Goal: Information Seeking & Learning: Learn about a topic

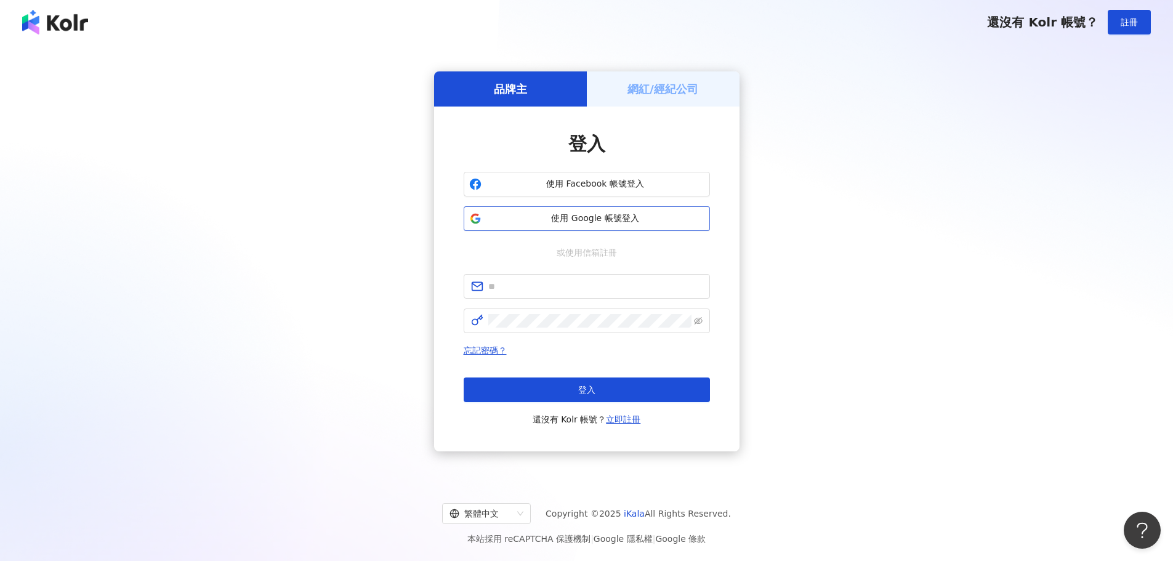
click at [625, 214] on span "使用 Google 帳號登入" at bounding box center [596, 218] width 218 height 12
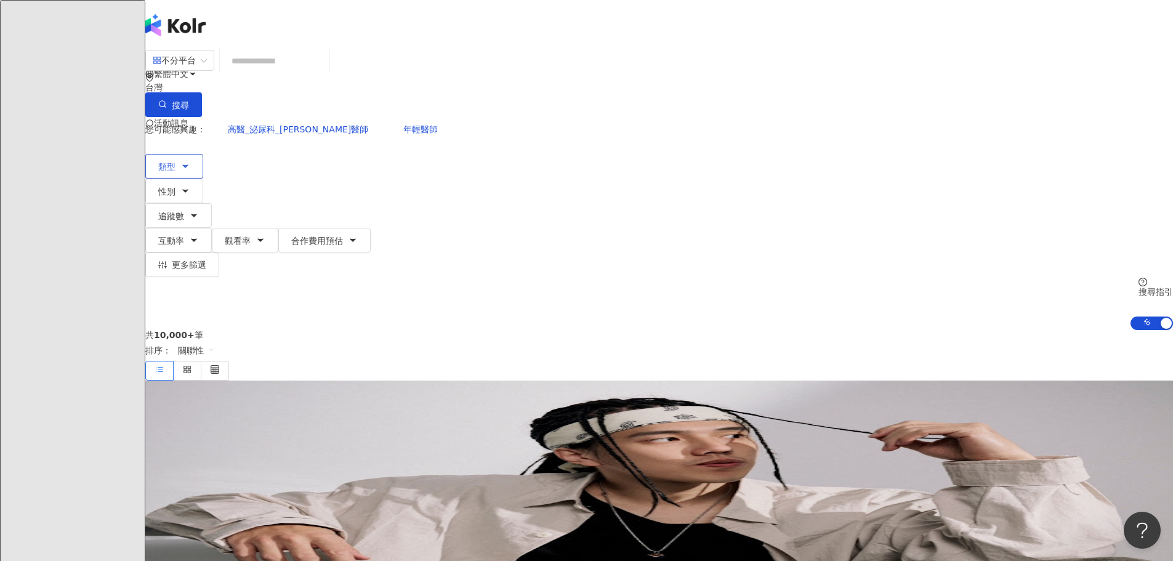
click at [288, 126] on div "不分平台 台灣 搜尋 您可能感興趣： 高醫_泌尿科_李香瑩醫師 年輕醫師 類型 性別 追蹤數 互動率 觀看率 合作費用預估 更多篩選 搜尋指引 AI 開啟 A…" at bounding box center [659, 189] width 1028 height 281
click at [176, 162] on span "類型" at bounding box center [166, 167] width 17 height 10
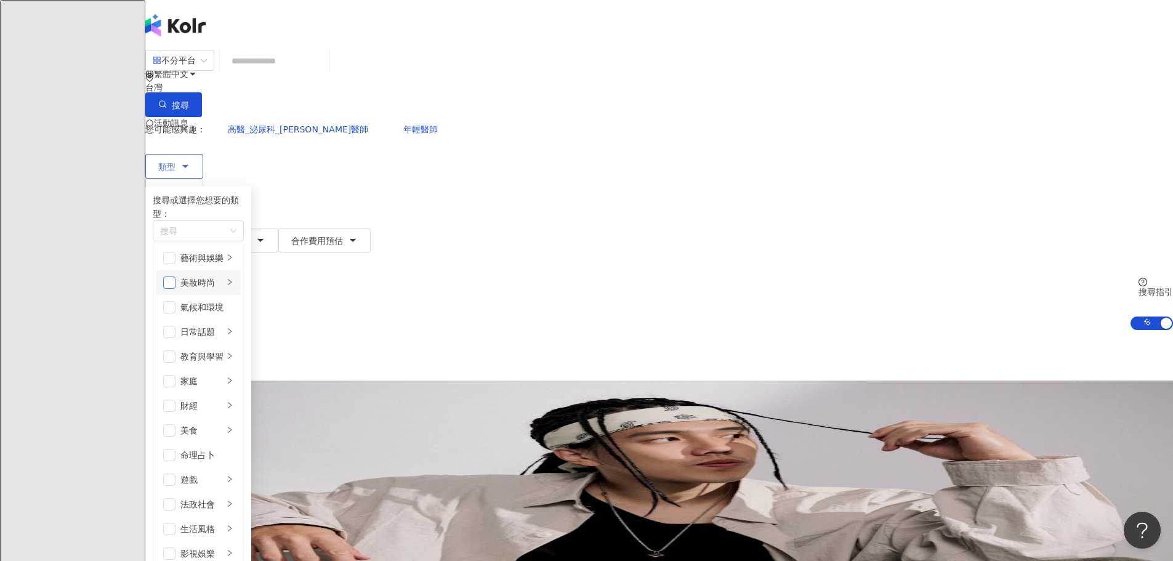
drag, startPoint x: 319, startPoint y: 273, endPoint x: 335, endPoint y: 289, distance: 23.1
click at [176, 277] on span "button" at bounding box center [169, 283] width 12 height 12
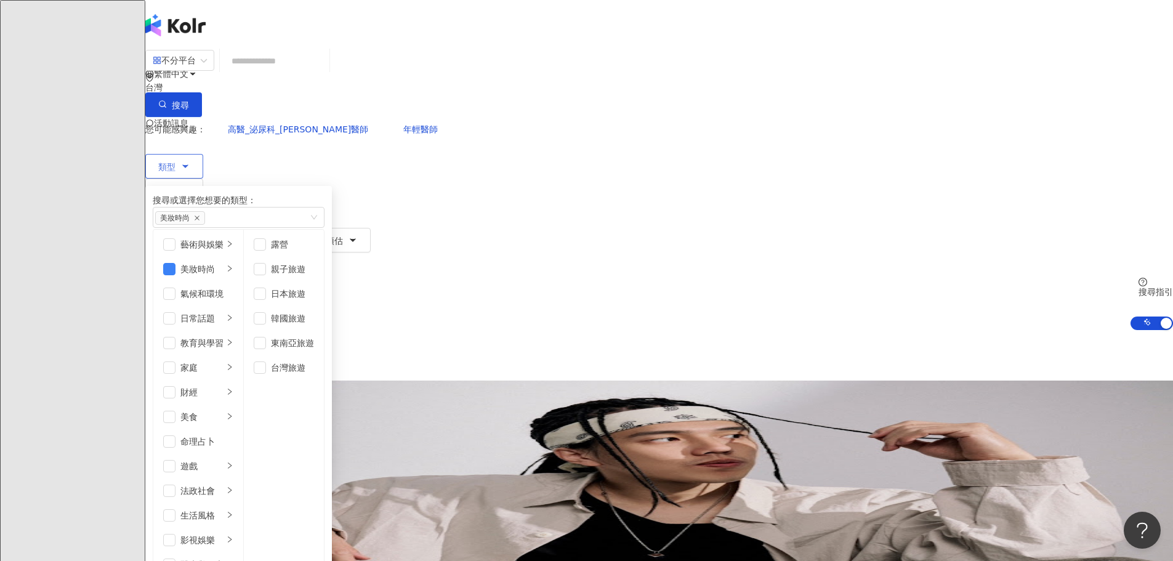
click at [190, 186] on icon "button" at bounding box center [185, 191] width 10 height 10
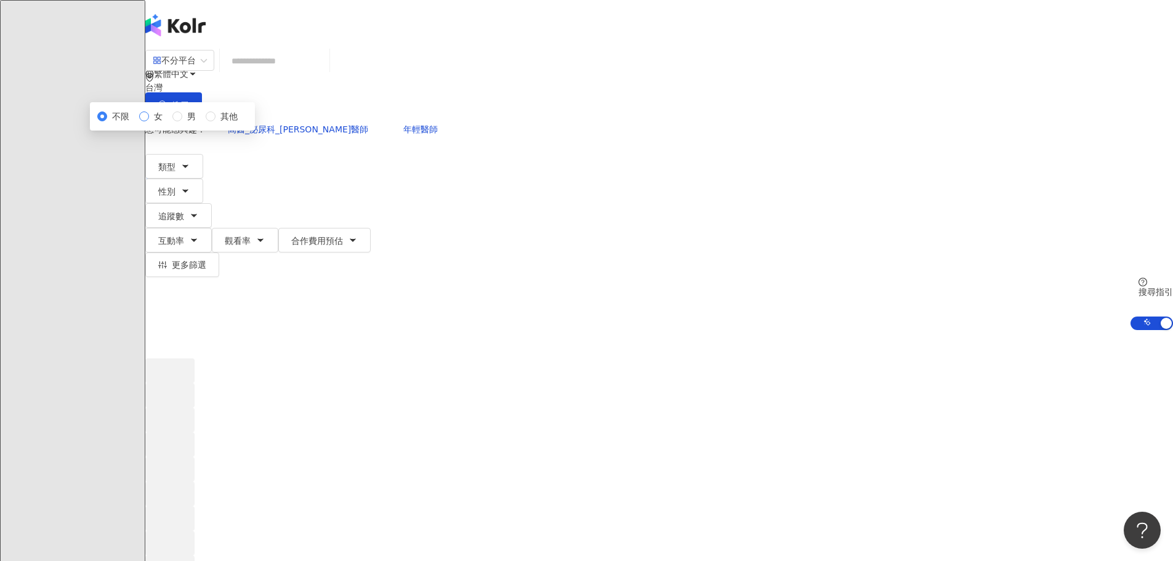
click at [168, 123] on label "女" at bounding box center [153, 117] width 28 height 14
click at [212, 203] on button "追蹤數" at bounding box center [178, 215] width 67 height 25
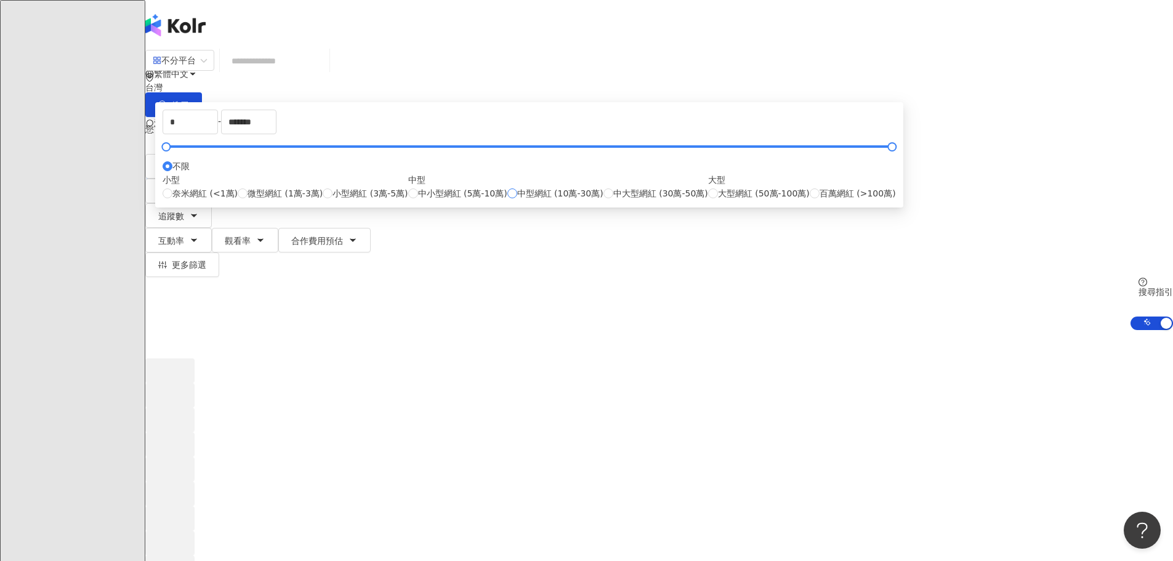
click at [580, 200] on span "中型網紅 (10萬-30萬)" at bounding box center [560, 194] width 86 height 14
type input "******"
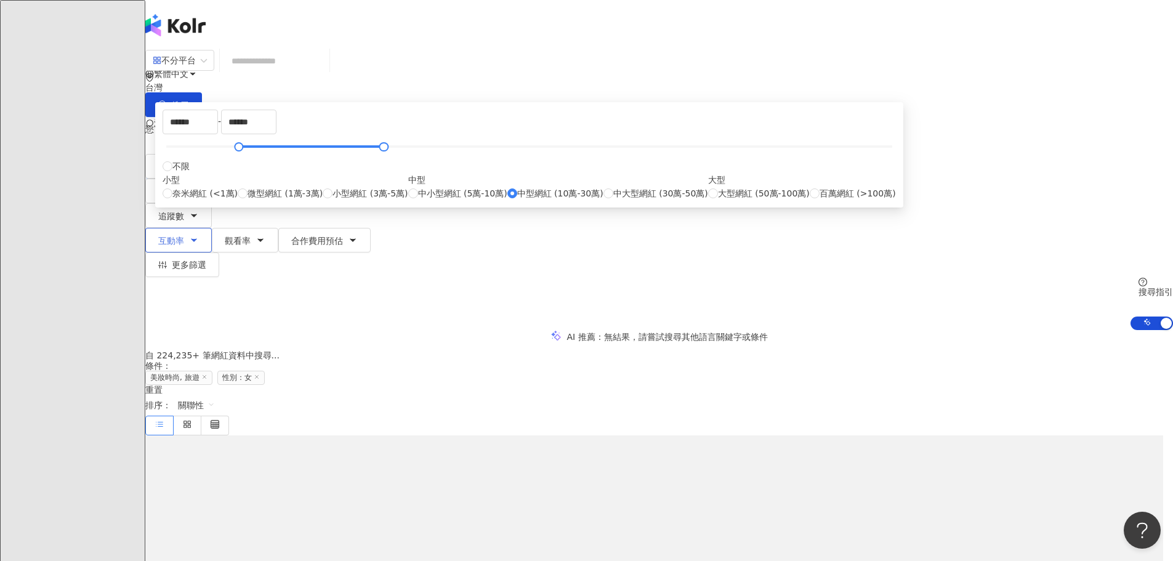
click at [212, 228] on button "互動率" at bounding box center [178, 240] width 67 height 25
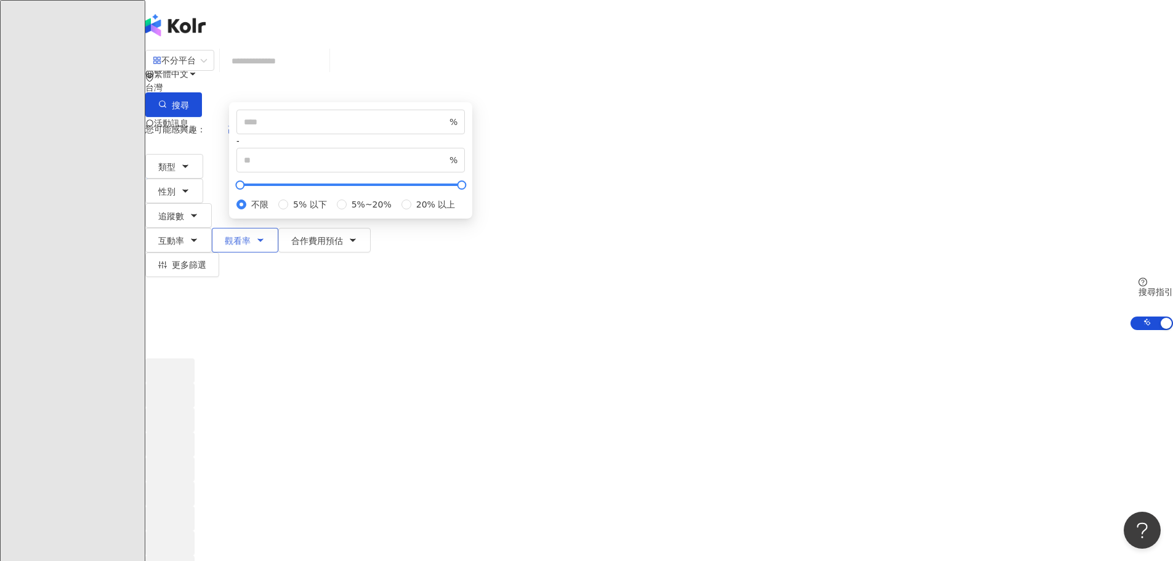
click at [278, 228] on button "觀看率" at bounding box center [245, 240] width 67 height 25
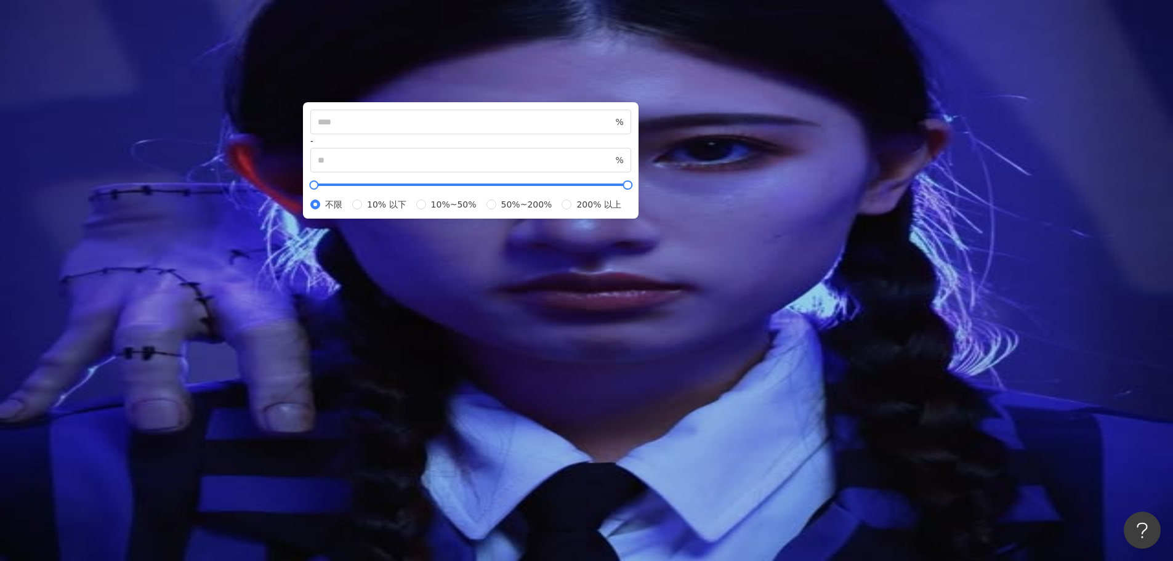
click at [411, 211] on span "10% 以下" at bounding box center [386, 205] width 49 height 14
type input "**"
click at [482, 211] on span "10%~50%" at bounding box center [453, 205] width 55 height 14
type input "**"
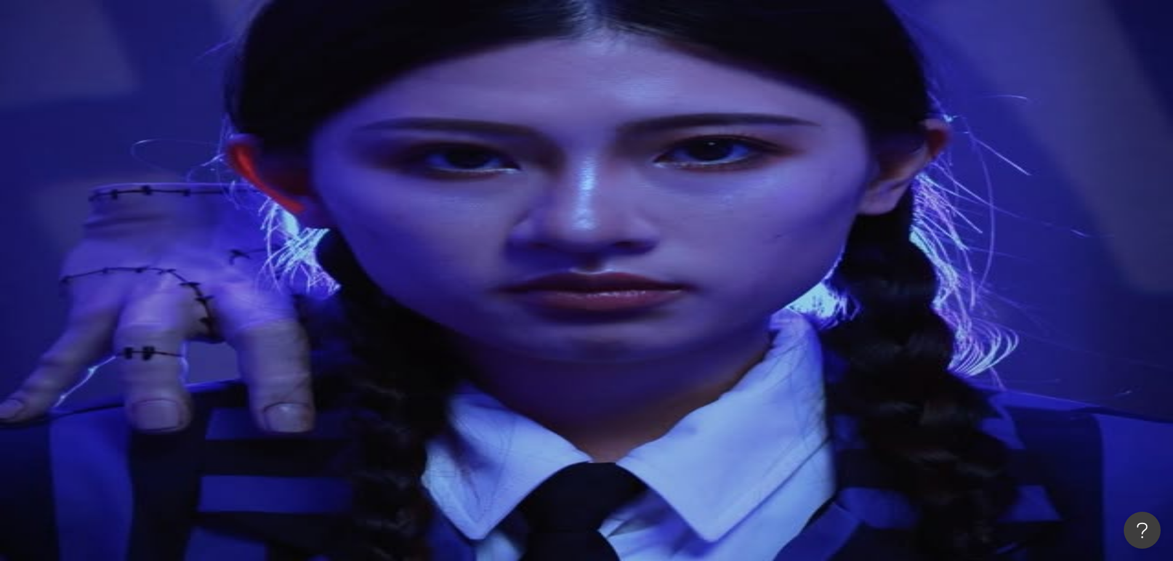
click at [184, 236] on span "互動率" at bounding box center [171, 241] width 26 height 10
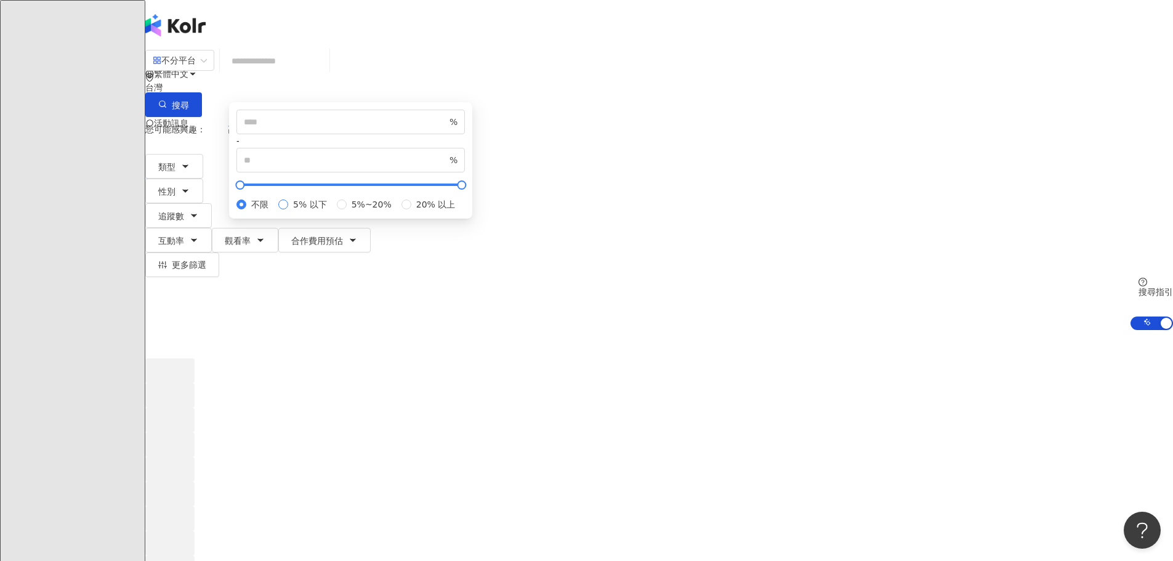
click at [332, 211] on span "5% 以下" at bounding box center [310, 205] width 44 height 14
type input "*"
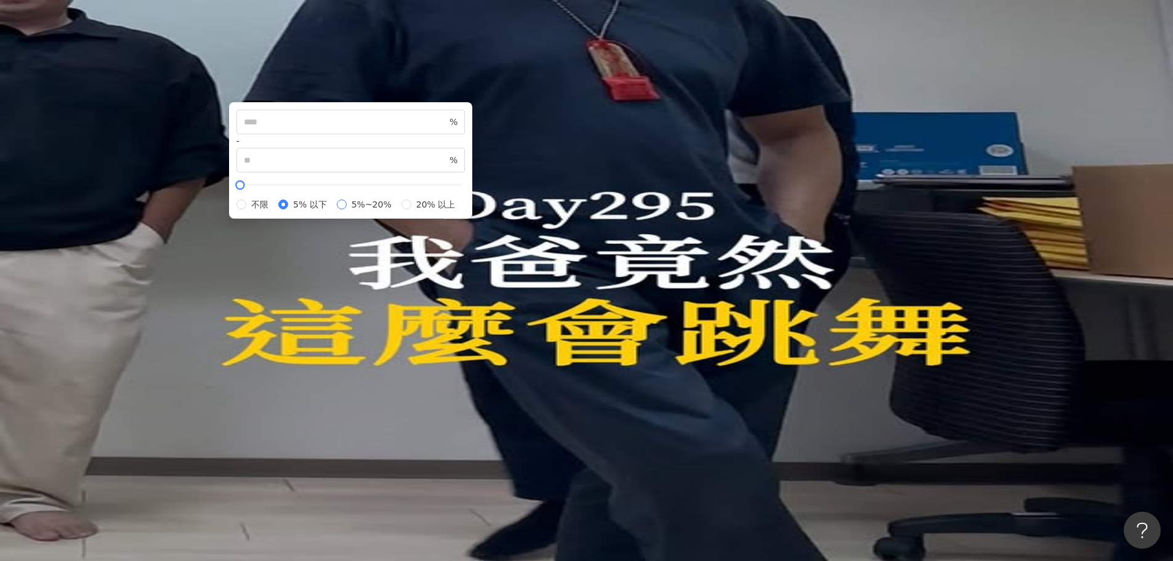
click at [397, 211] on span "5%~20%" at bounding box center [372, 205] width 50 height 14
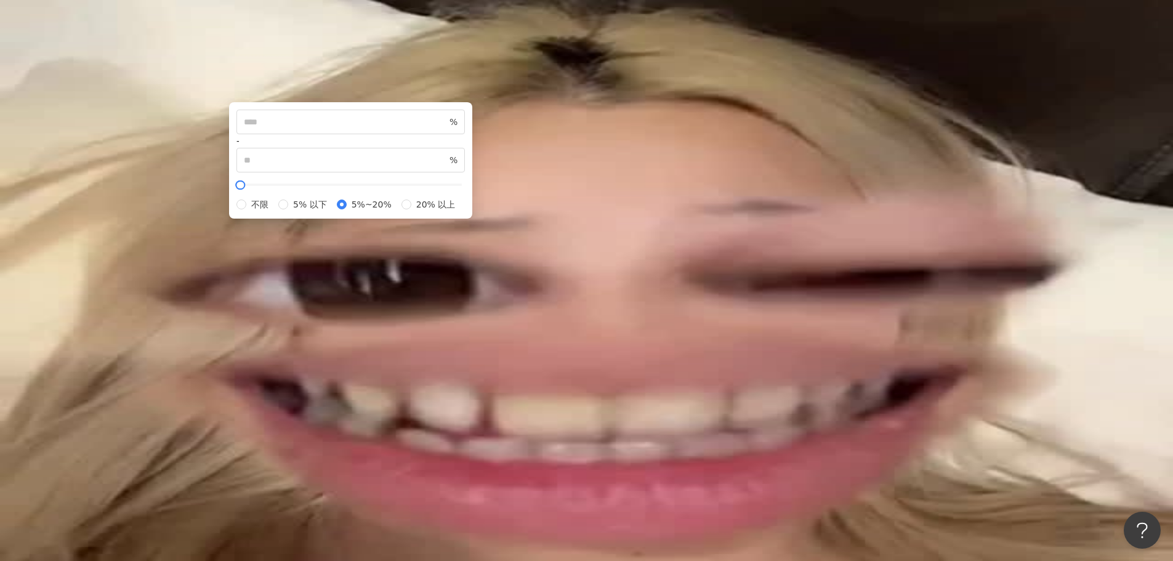
type input "*"
type input "**"
click at [278, 228] on button "觀看率" at bounding box center [245, 240] width 67 height 25
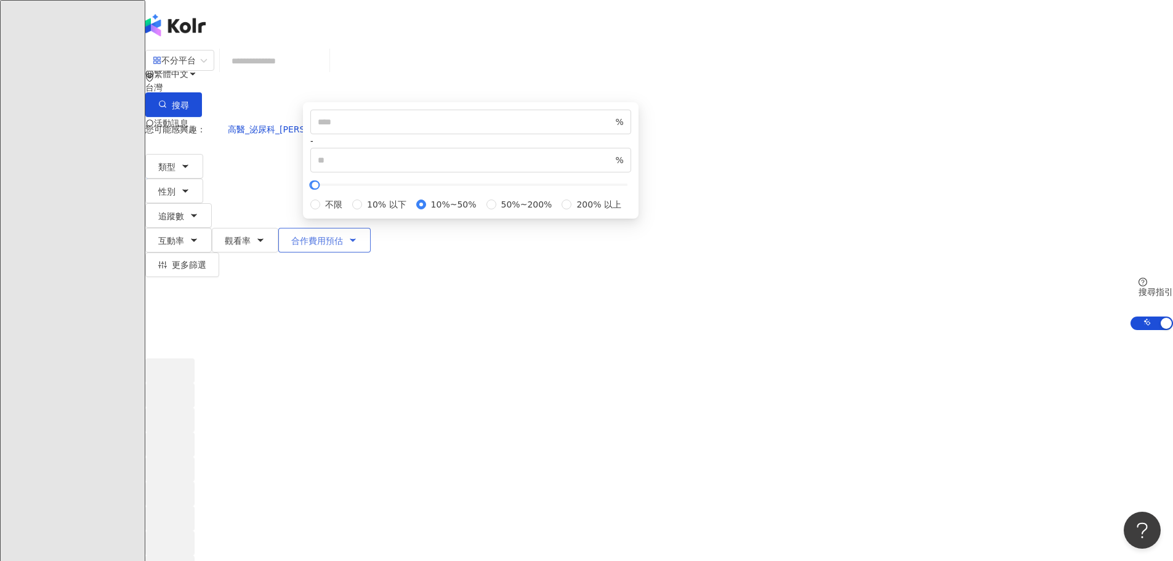
click at [343, 236] on span "合作費用預估" at bounding box center [317, 241] width 52 height 10
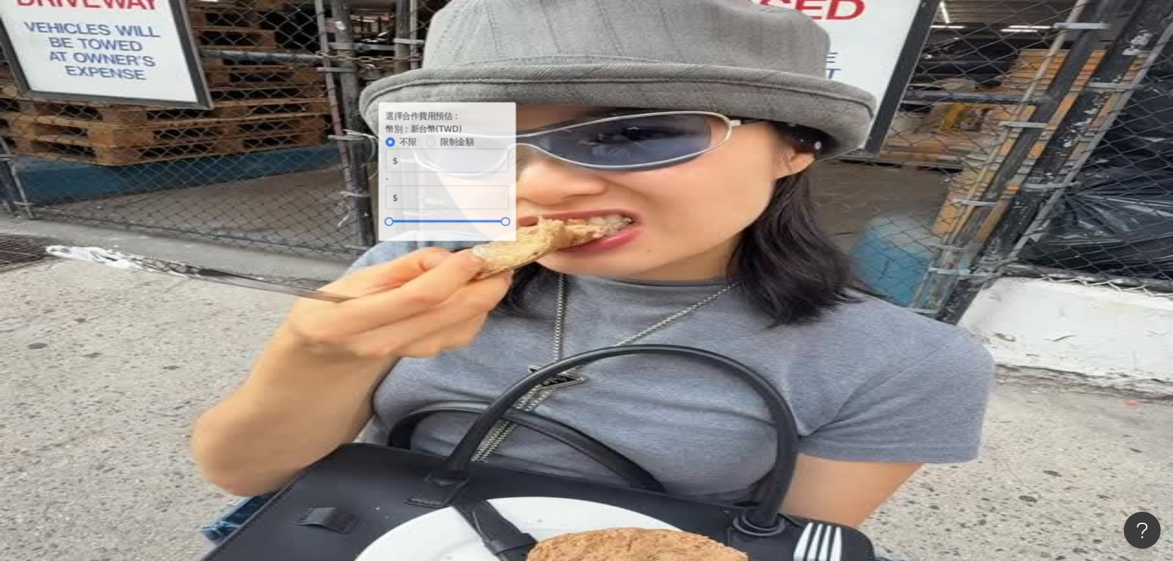
click at [206, 260] on span "更多篩選" at bounding box center [189, 265] width 34 height 10
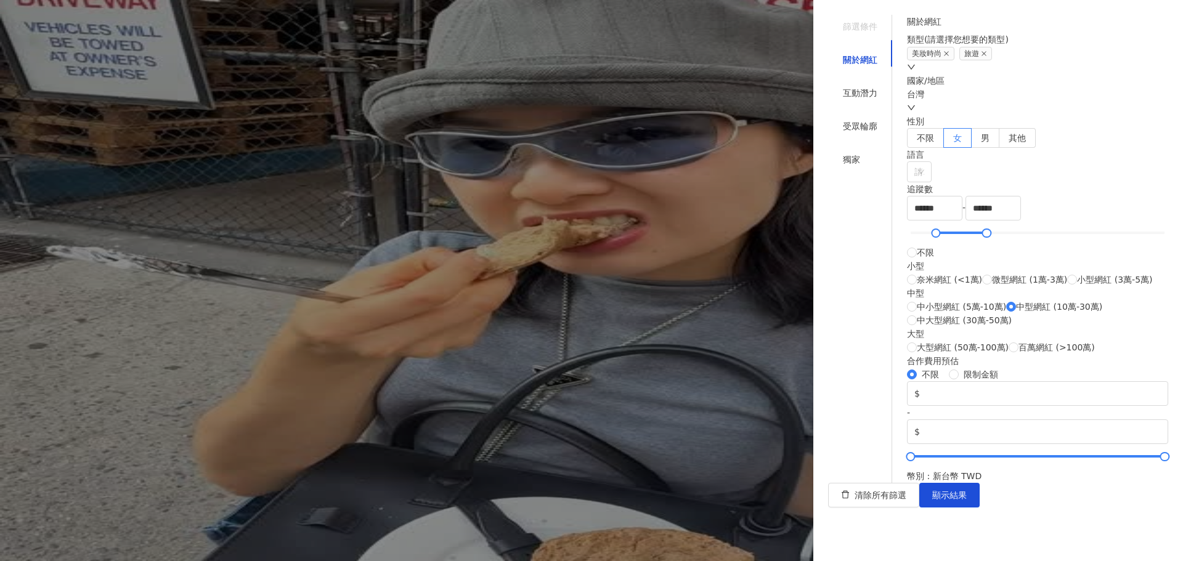
click at [659, 199] on div at bounding box center [591, 280] width 1183 height 561
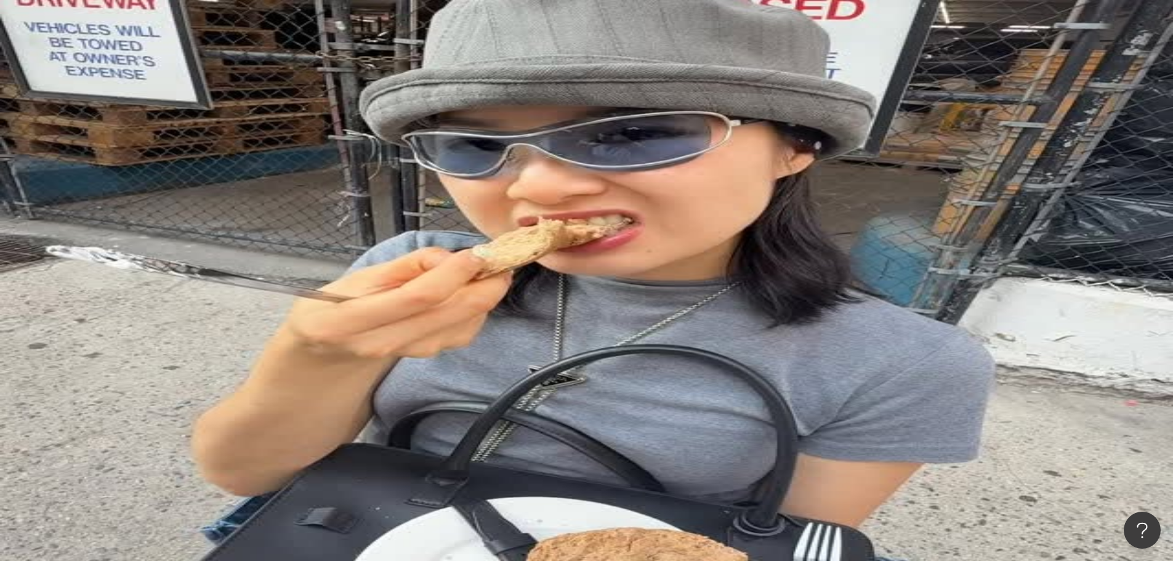
click at [371, 228] on button "合作費用預估" at bounding box center [324, 240] width 92 height 25
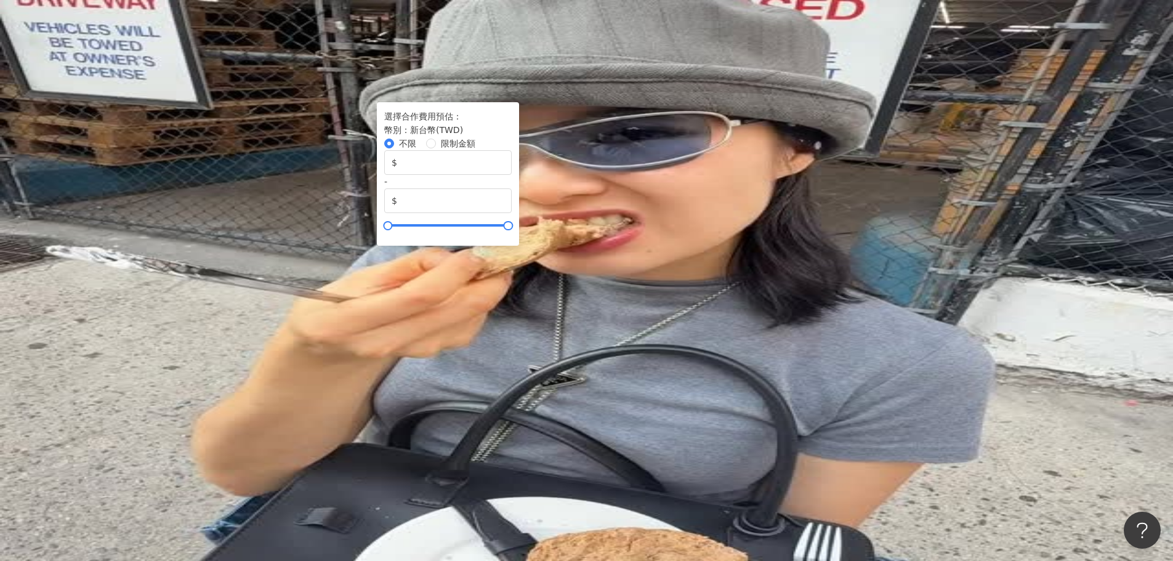
drag, startPoint x: 802, startPoint y: 415, endPoint x: 805, endPoint y: 408, distance: 7.4
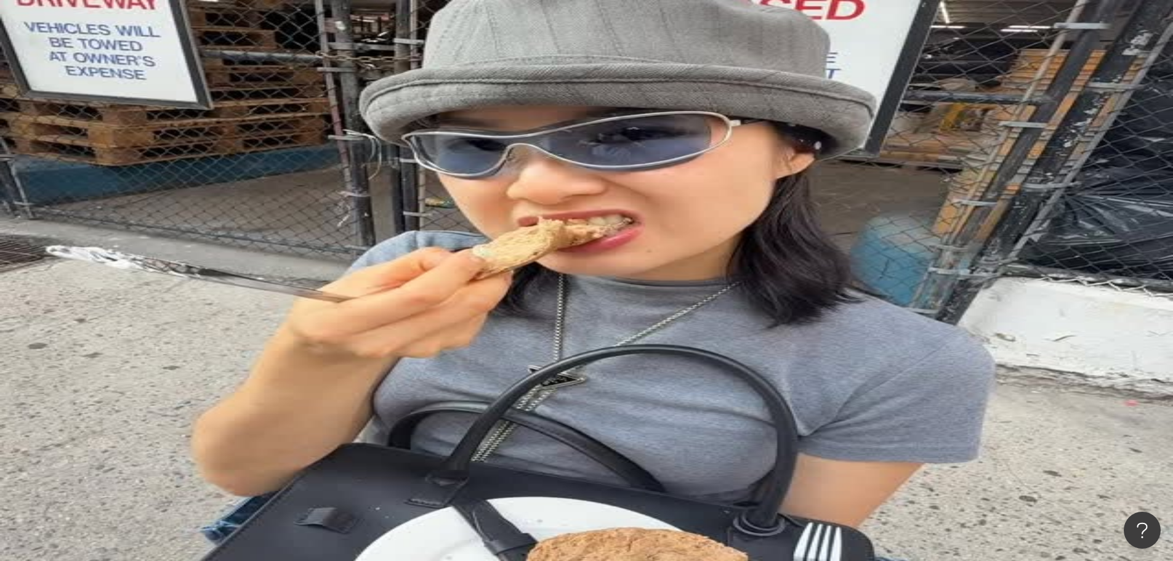
click at [212, 203] on button "追蹤數" at bounding box center [178, 215] width 67 height 25
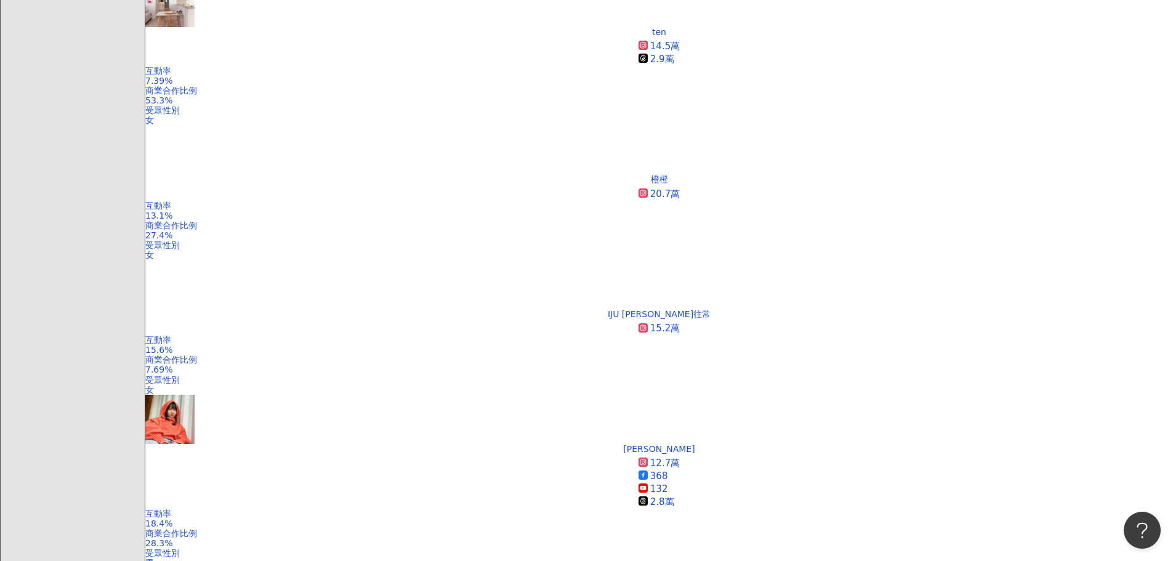
scroll to position [667, 0]
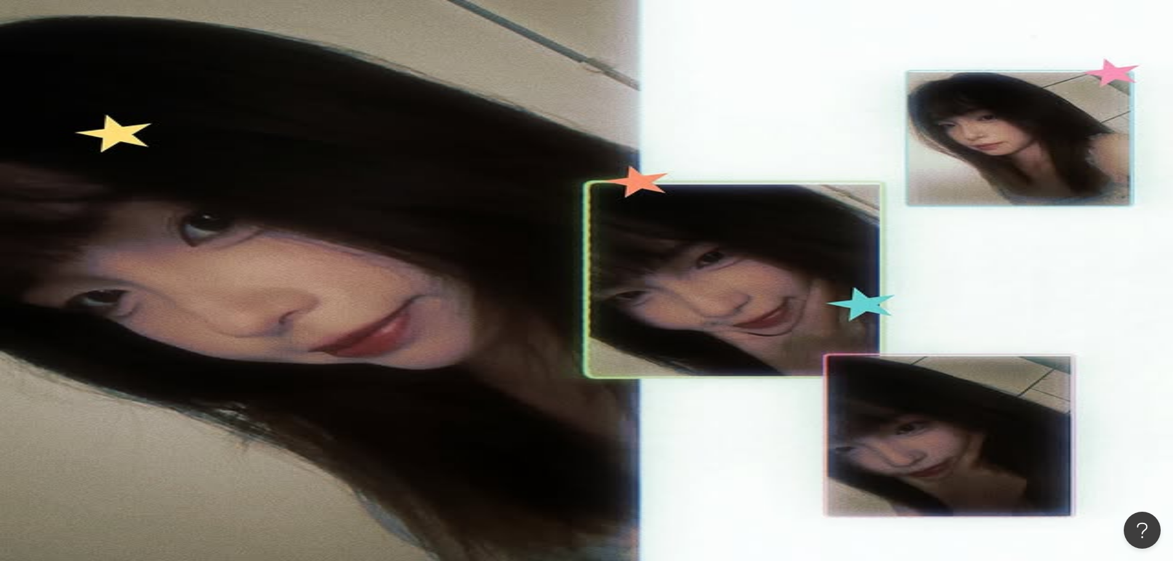
click at [195, 350] on img at bounding box center [169, 374] width 49 height 49
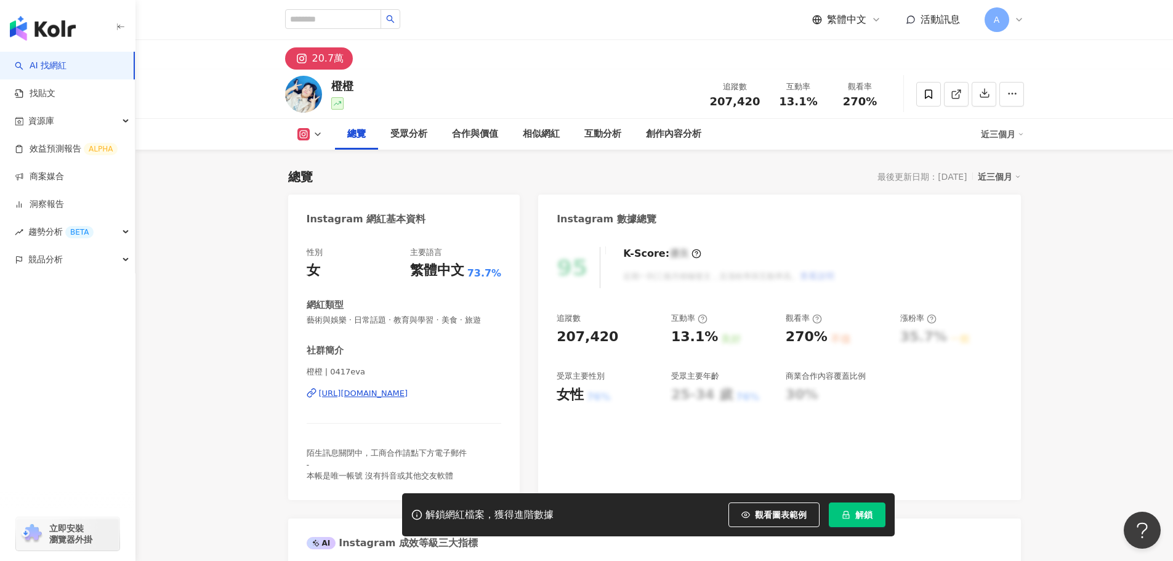
click at [408, 398] on div "https://www.instagram.com/0417eva/" at bounding box center [363, 393] width 89 height 11
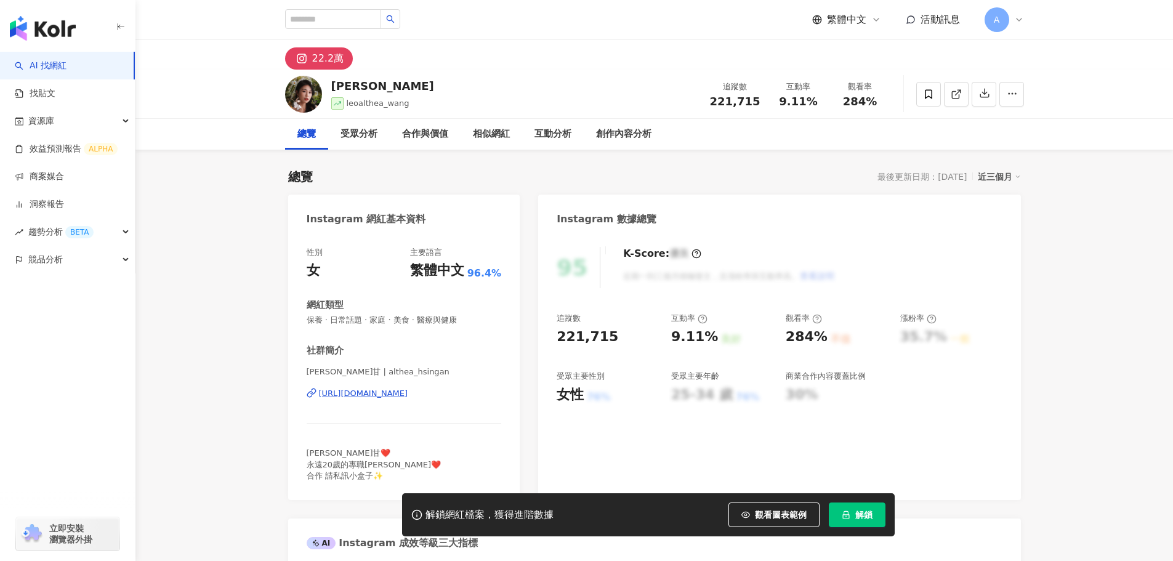
click at [408, 392] on div "https://www.instagram.com/althea_hsingan/" at bounding box center [363, 393] width 89 height 11
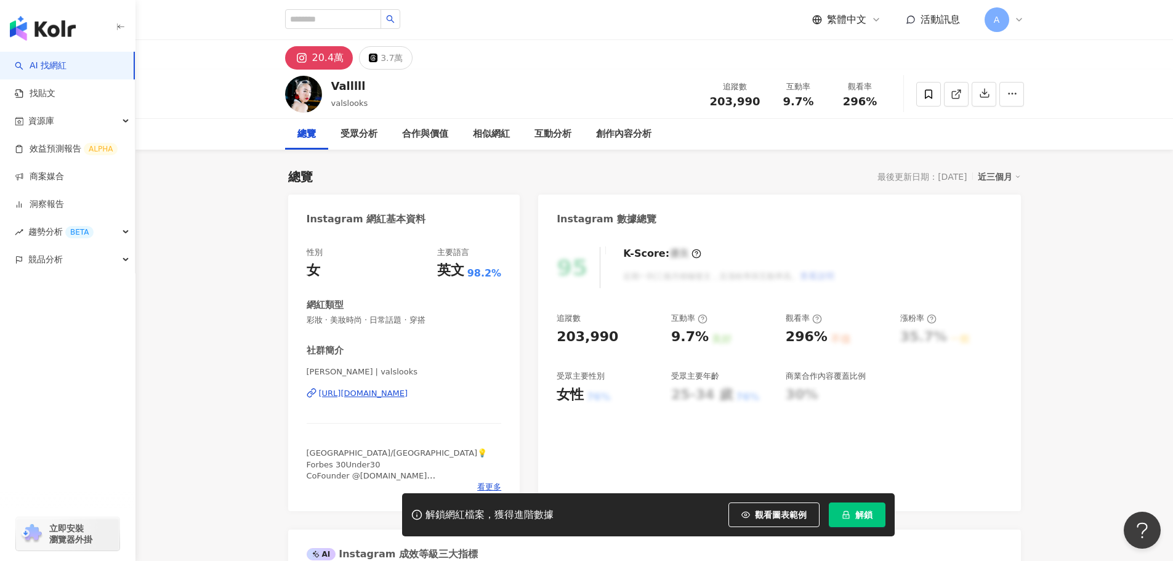
click at [408, 393] on div "https://www.instagram.com/valslooks/" at bounding box center [363, 393] width 89 height 11
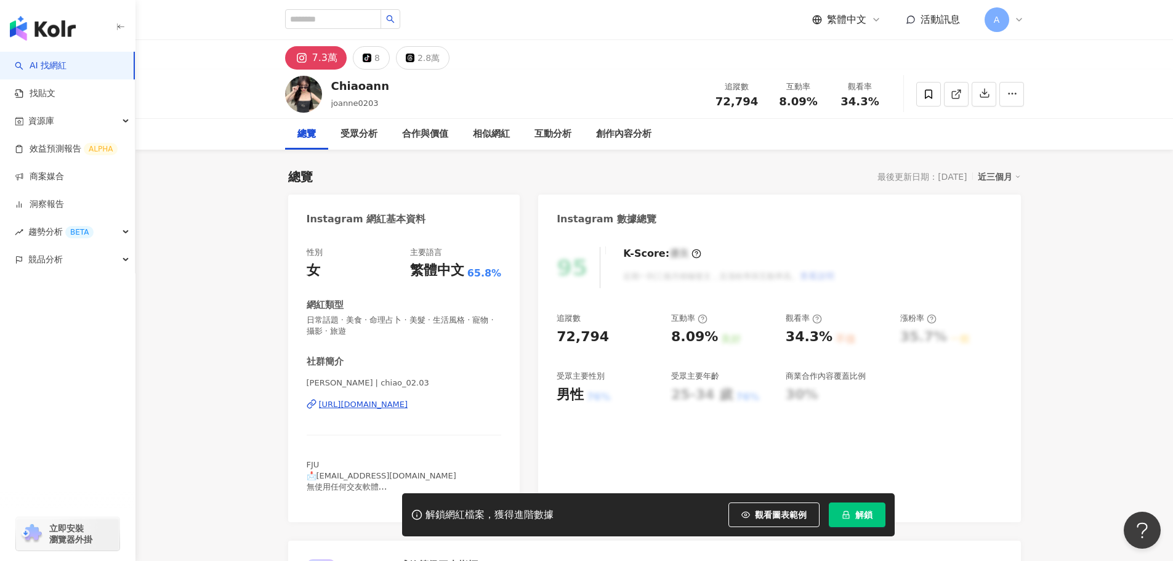
click at [408, 409] on div "[URL][DOMAIN_NAME]" at bounding box center [363, 404] width 89 height 11
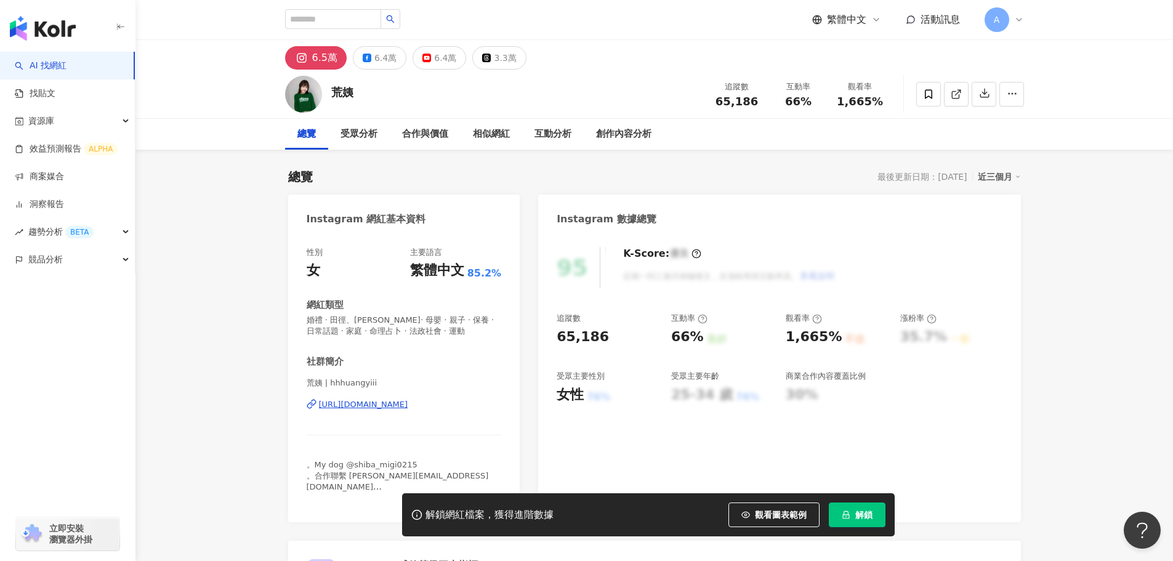
click at [354, 410] on div "https://www.instagram.com/hhhuangyiii/" at bounding box center [363, 404] width 89 height 11
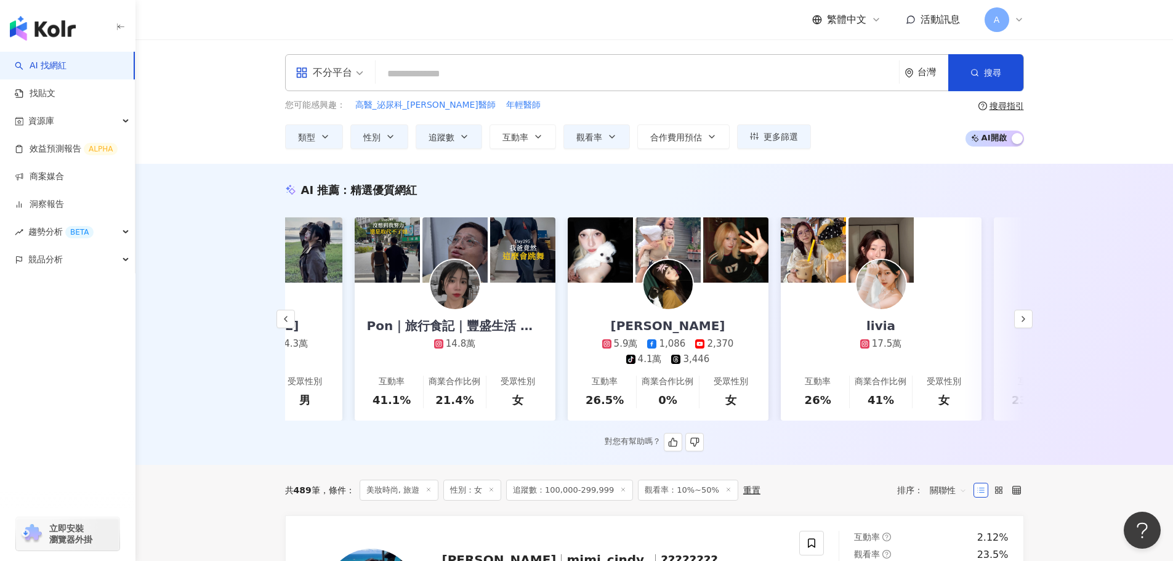
scroll to position [0, 353]
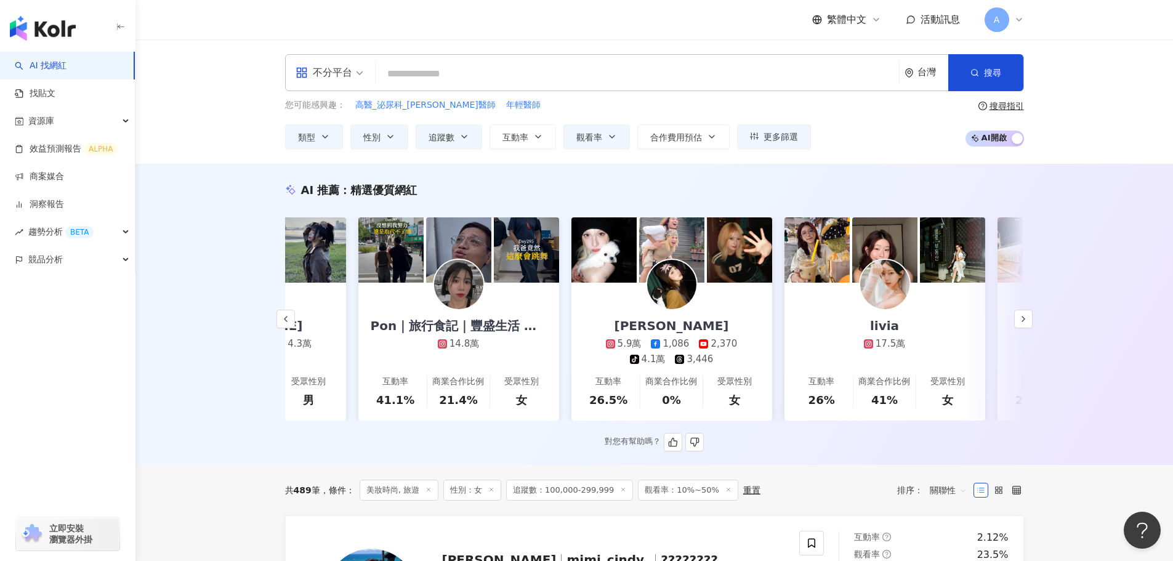
click at [439, 291] on img at bounding box center [458, 284] width 49 height 49
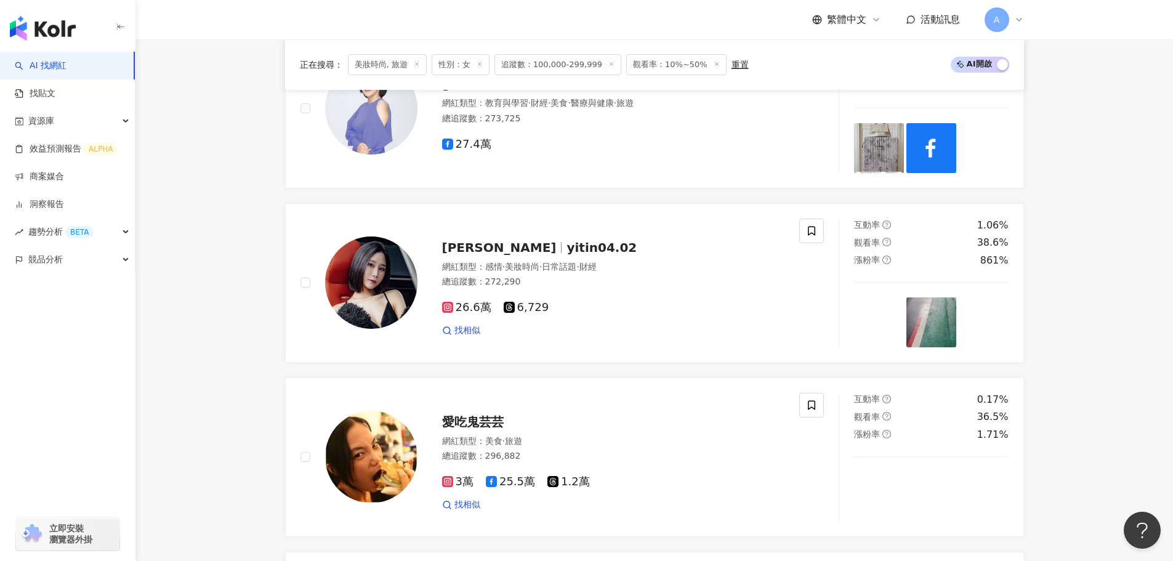
scroll to position [836, 0]
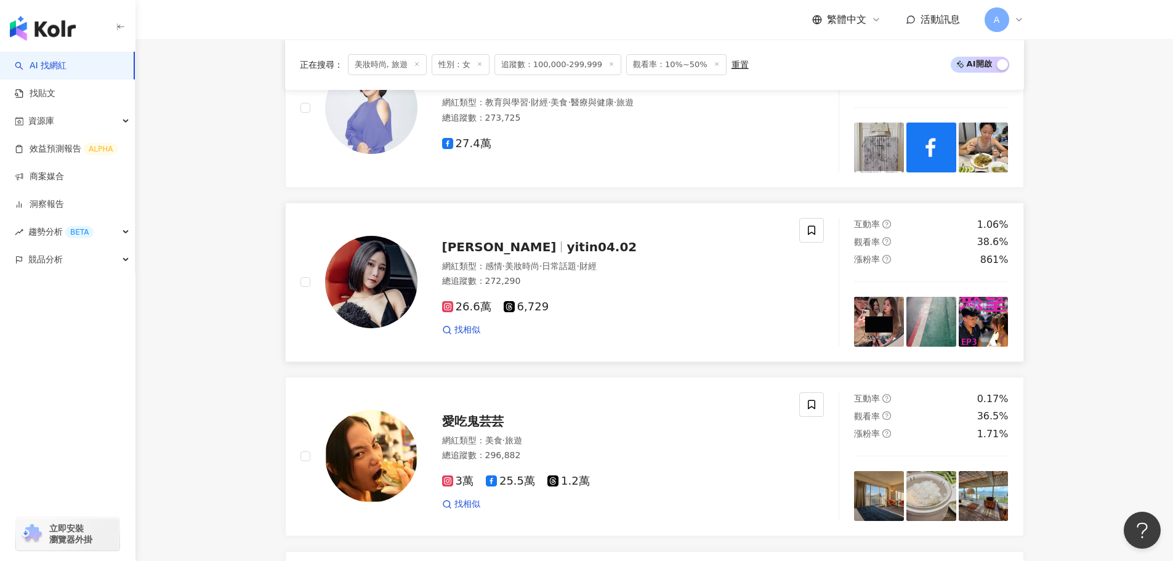
click at [567, 254] on span "yitin04.02" at bounding box center [602, 247] width 70 height 15
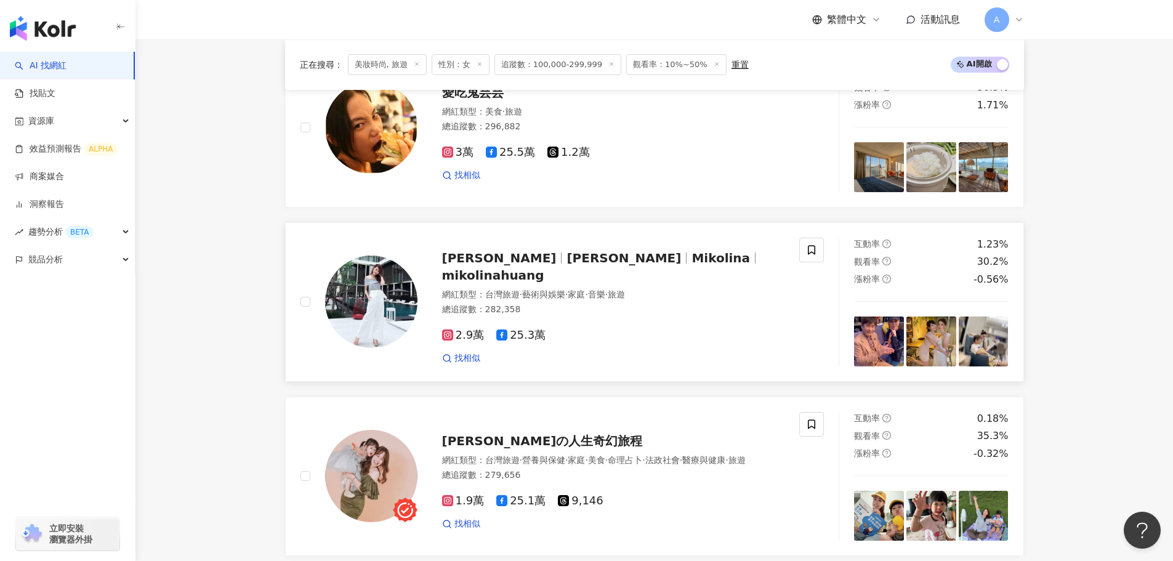
scroll to position [1208, 0]
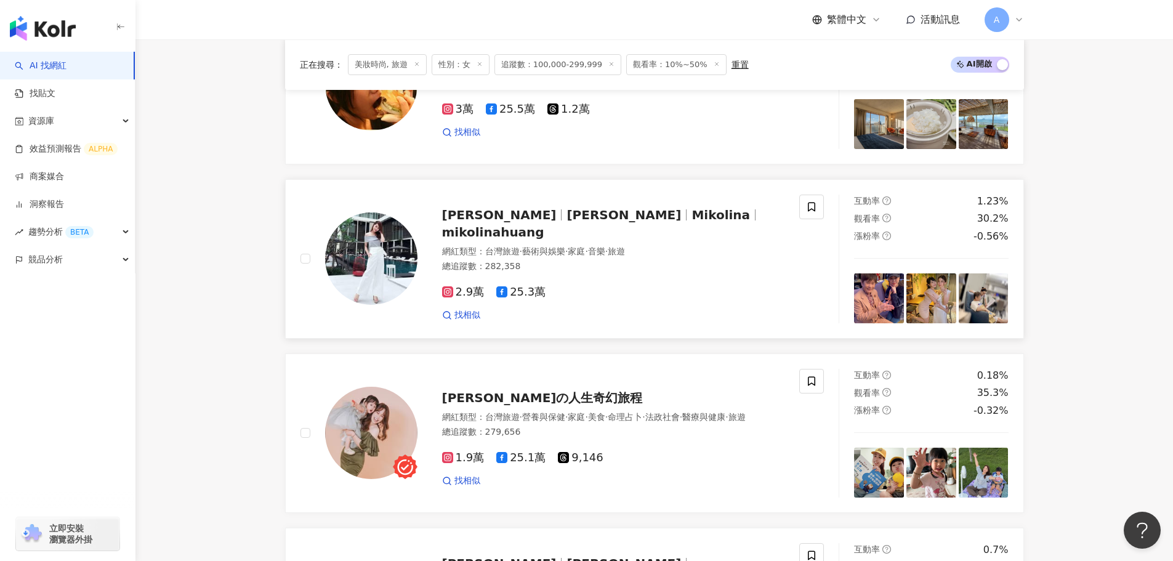
click at [529, 222] on span "黃露瑤 Mikolina" at bounding box center [499, 215] width 115 height 15
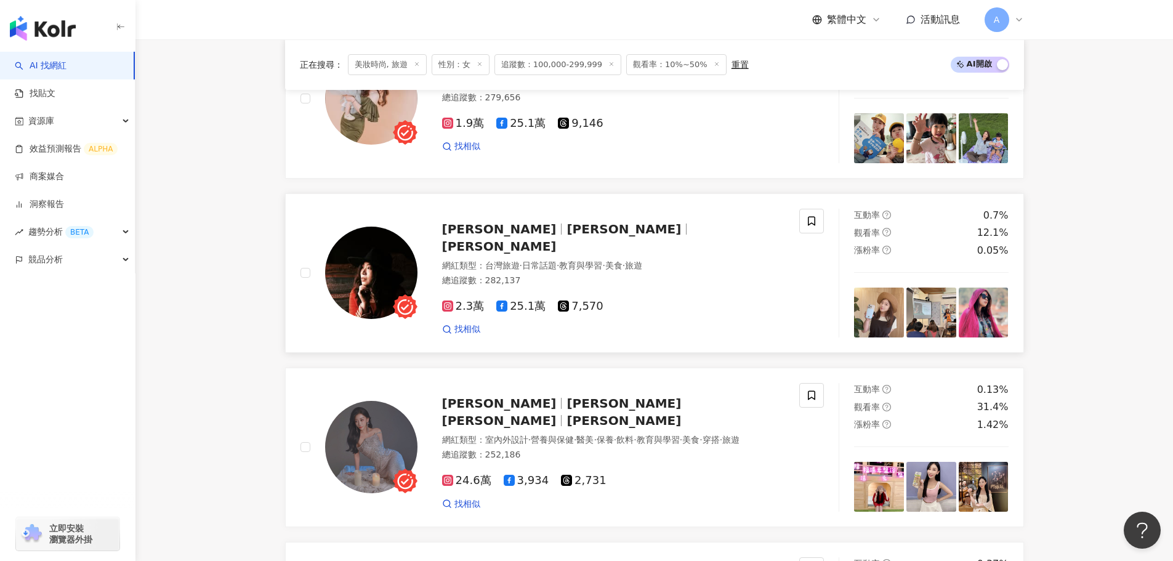
scroll to position [1543, 0]
click at [567, 236] on span "雪兒" at bounding box center [624, 228] width 115 height 15
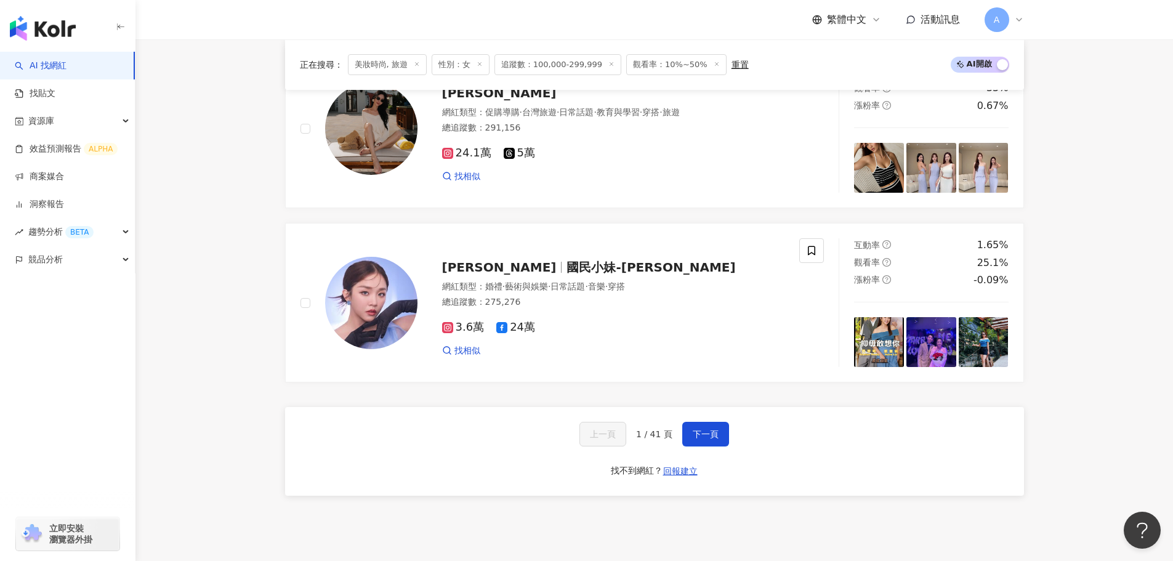
scroll to position [2097, 0]
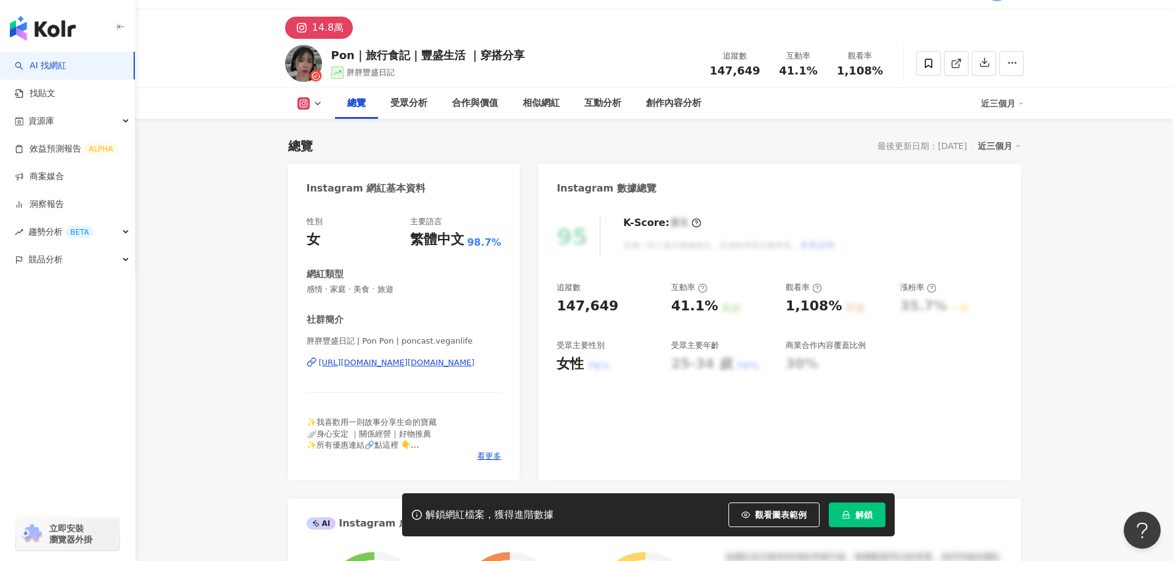
scroll to position [62, 0]
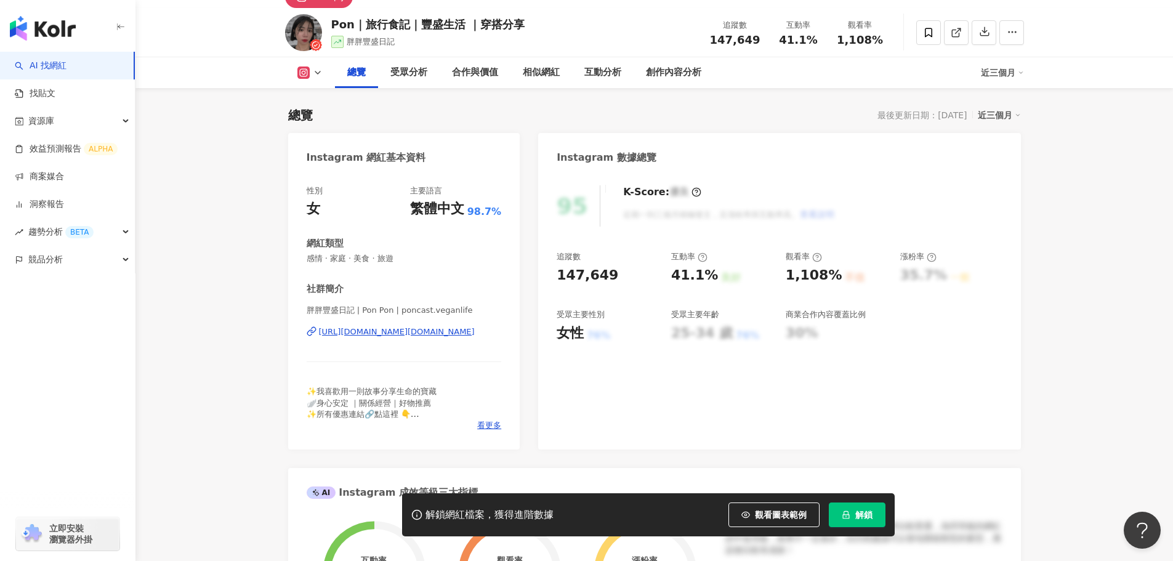
click at [466, 331] on div "[URL][DOMAIN_NAME][DOMAIN_NAME]" at bounding box center [397, 331] width 156 height 11
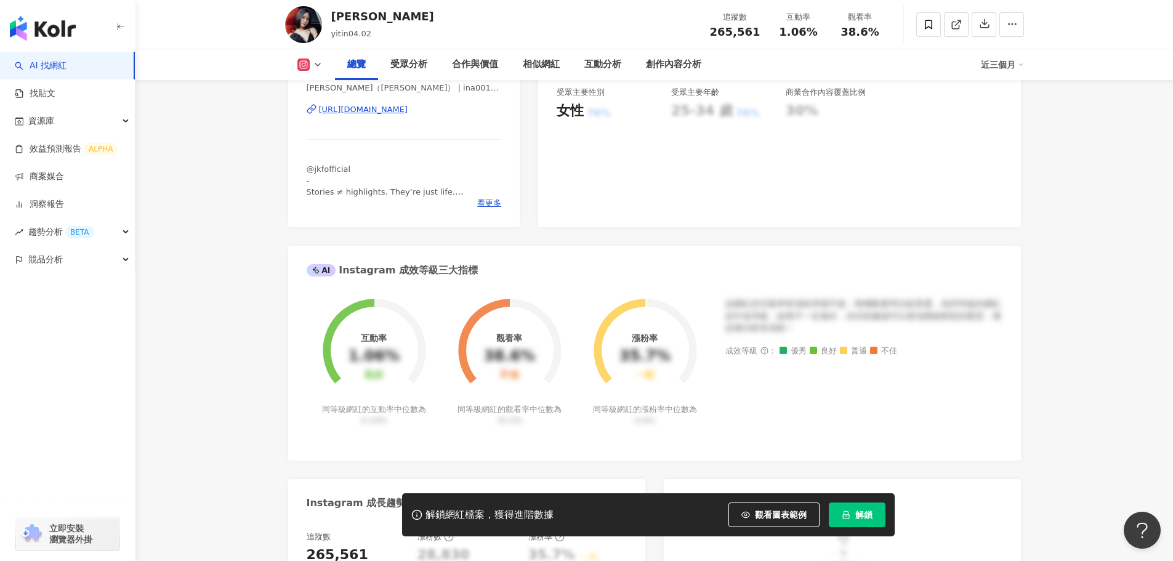
scroll to position [431, 0]
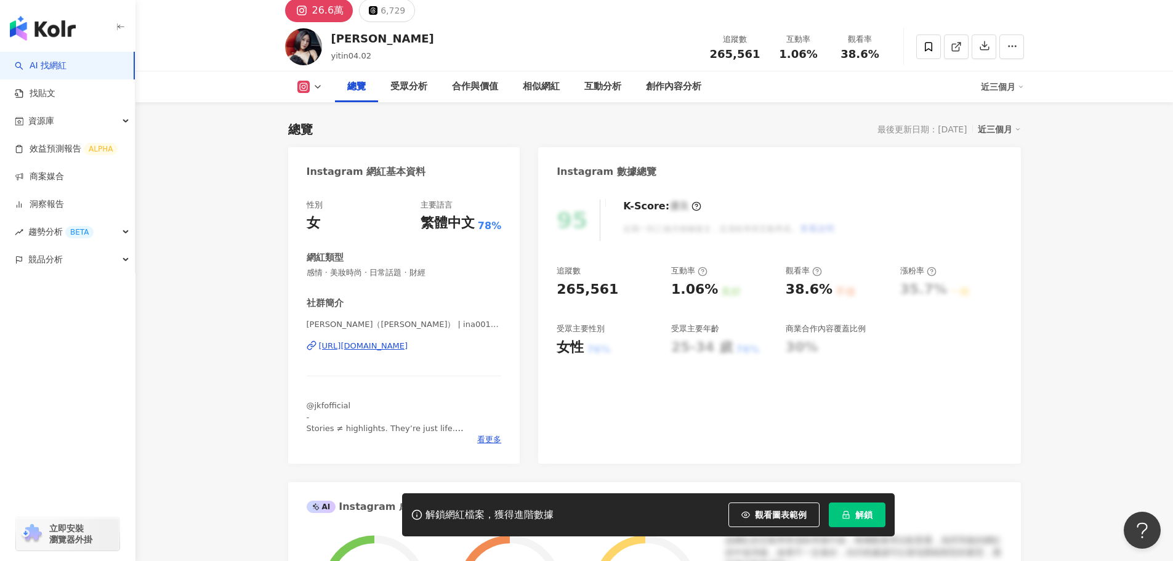
scroll to position [62, 0]
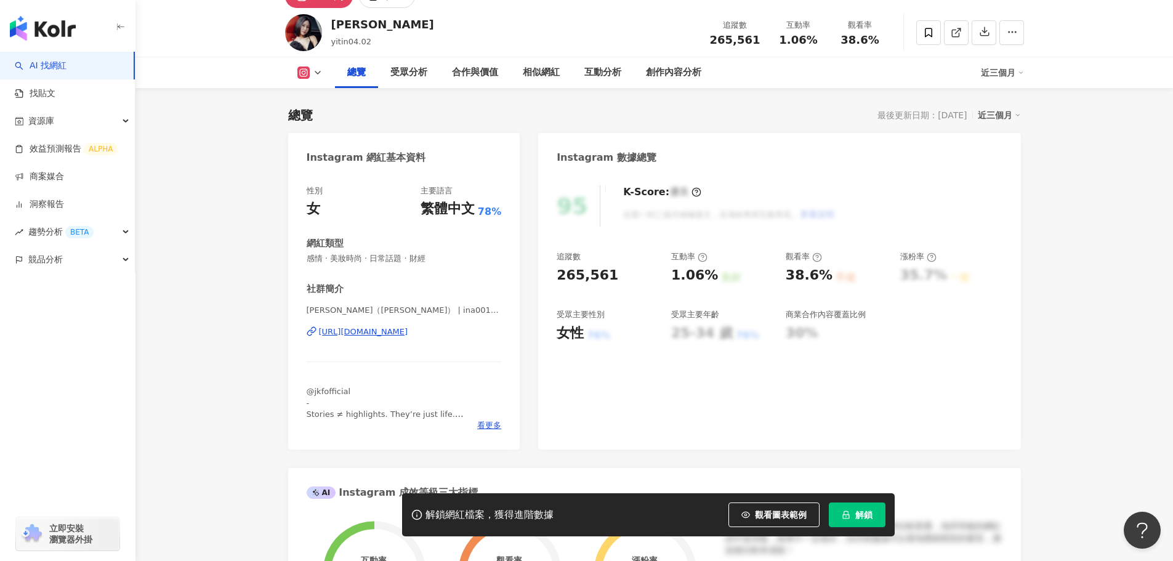
click at [391, 332] on div "[URL][DOMAIN_NAME]" at bounding box center [363, 331] width 89 height 11
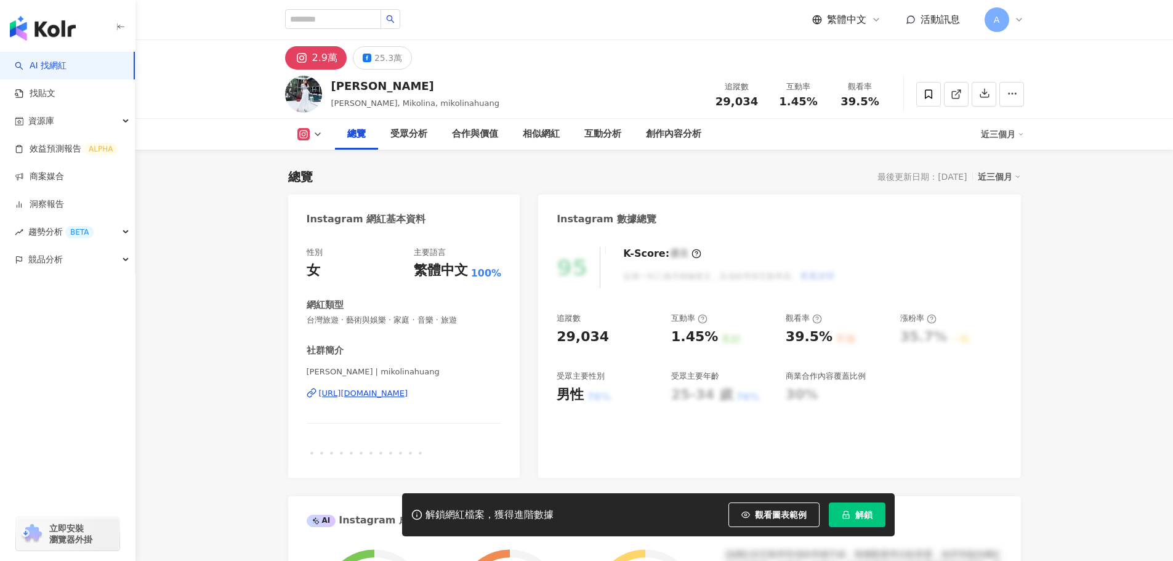
scroll to position [53, 0]
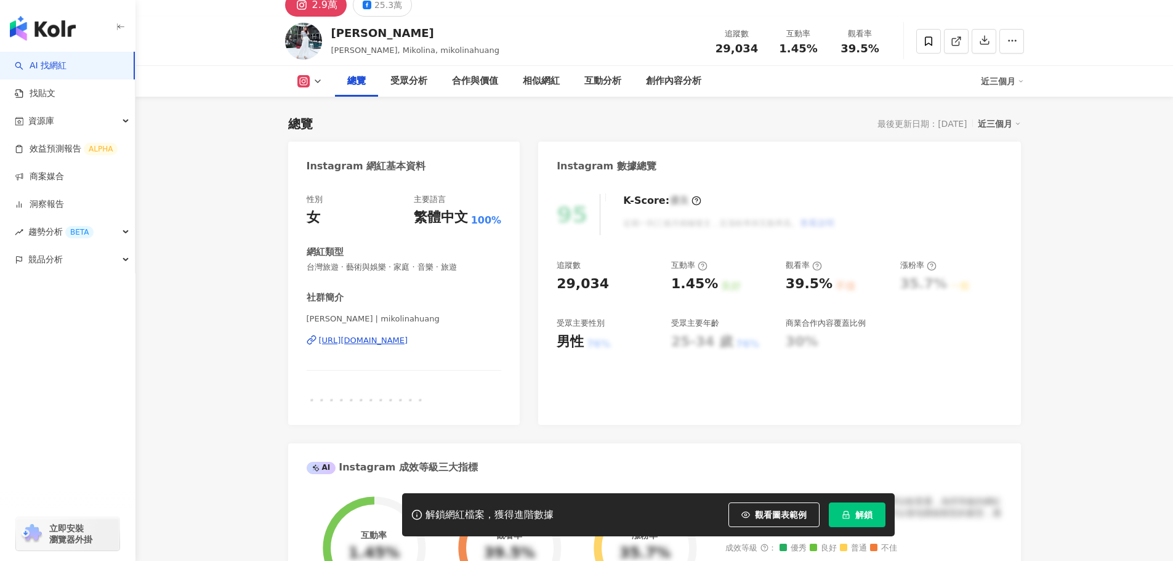
click at [408, 338] on div "https://www.instagram.com/mikolinahuang/" at bounding box center [363, 340] width 89 height 11
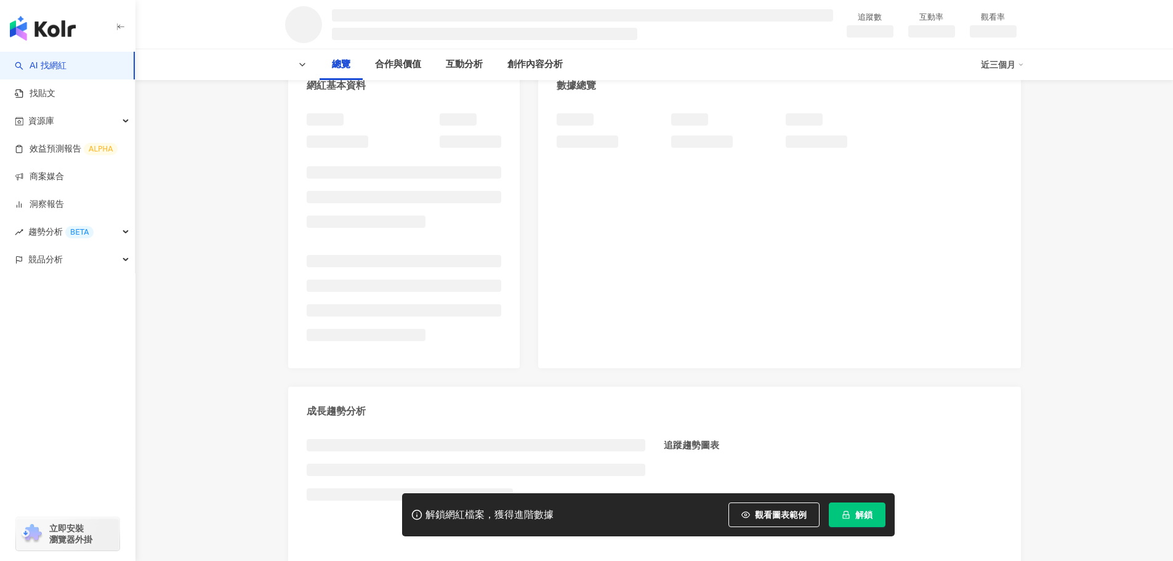
scroll to position [248, 0]
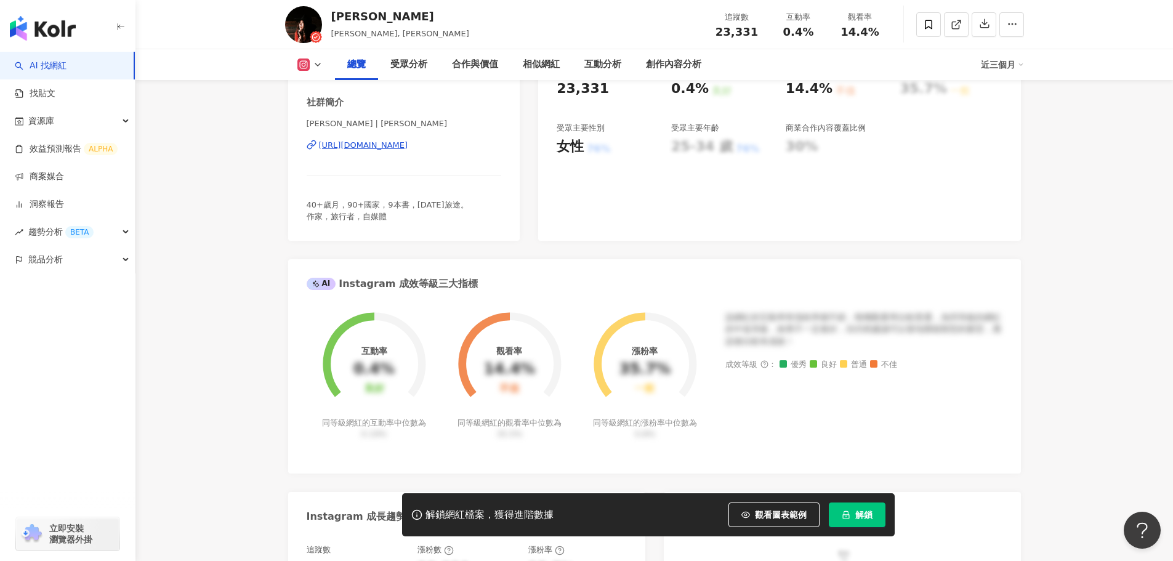
click at [379, 152] on div "[PERSON_NAME] | chertravel [URL][DOMAIN_NAME]" at bounding box center [404, 154] width 195 height 72
click at [372, 145] on div "[URL][DOMAIN_NAME]" at bounding box center [363, 145] width 89 height 11
